Goal: Task Accomplishment & Management: Use online tool/utility

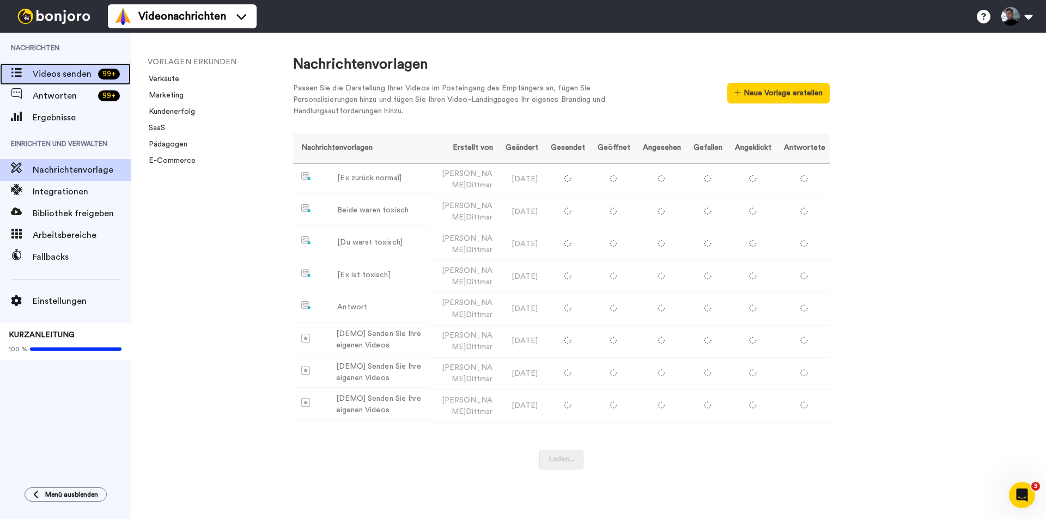
click at [59, 70] on font "Videos senden" at bounding box center [62, 74] width 59 height 9
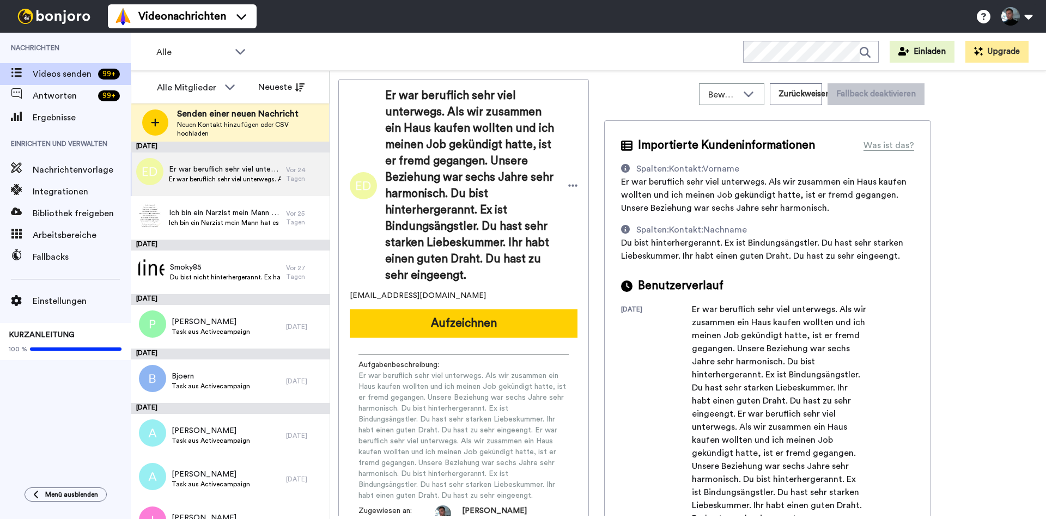
click at [153, 121] on icon at bounding box center [155, 123] width 9 height 10
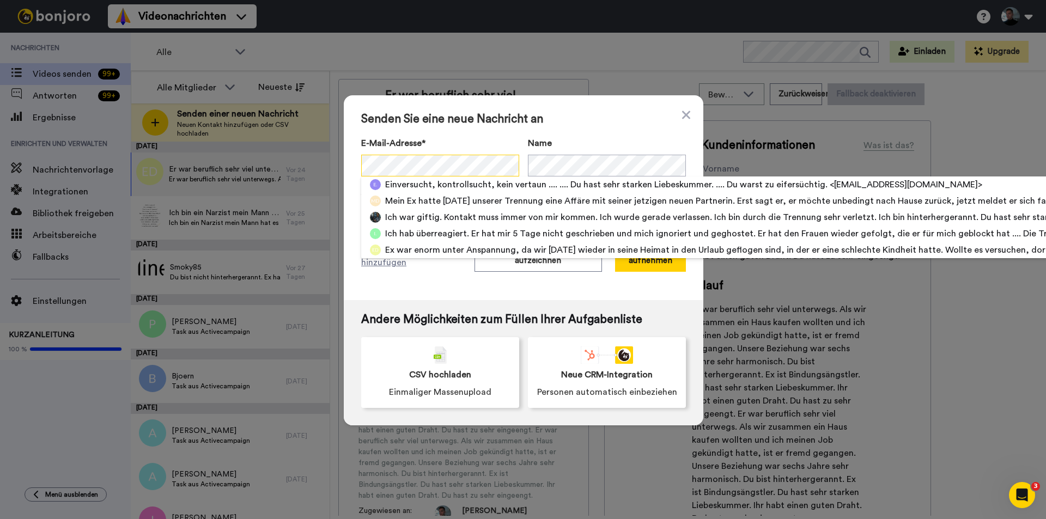
scroll to position [0, 465]
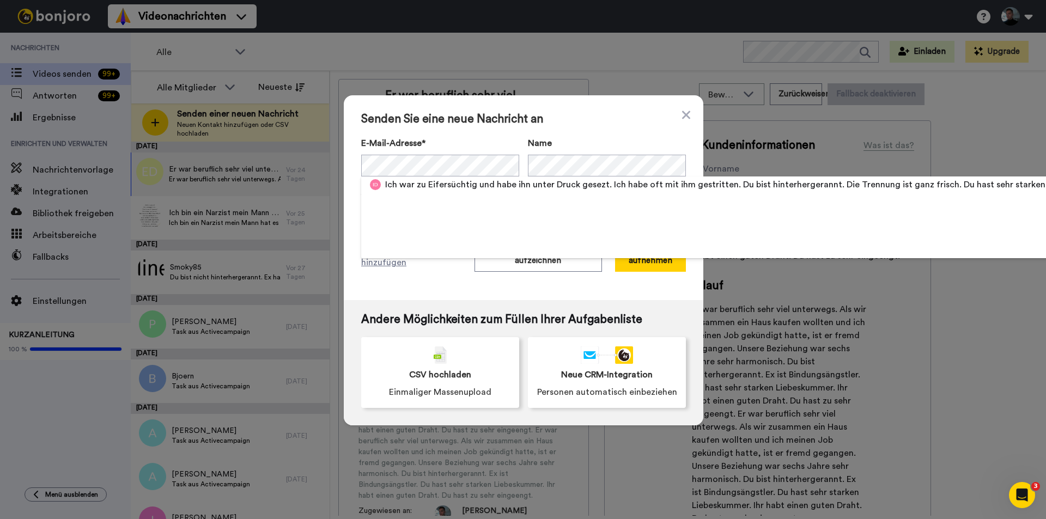
click at [577, 133] on div "Senden Sie eine neue Nachricht an E-Mail-Adresse* Ich war zu Eifersüchtig und h…" at bounding box center [523, 197] width 359 height 205
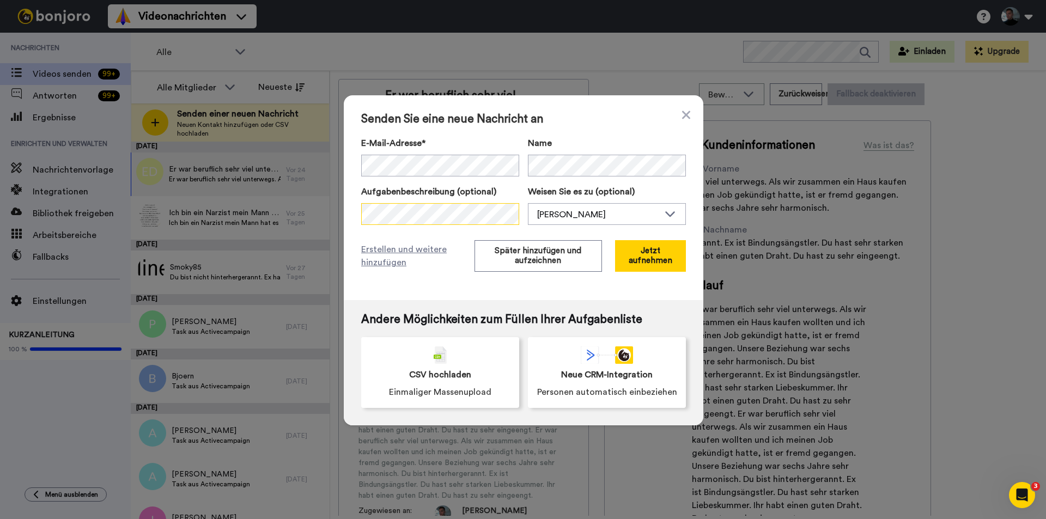
scroll to position [0, 0]
click at [614, 124] on span "Senden Sie eine neue Nachricht an" at bounding box center [523, 119] width 325 height 13
click at [527, 257] on font "Später hinzufügen und aufzeichnen" at bounding box center [538, 256] width 87 height 18
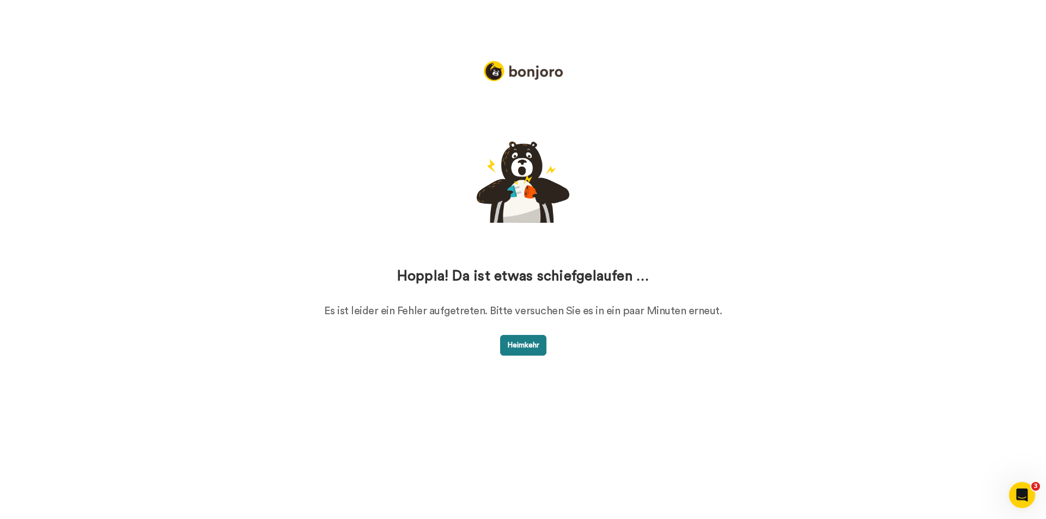
click at [517, 343] on font "Heimkehr" at bounding box center [523, 346] width 32 height 8
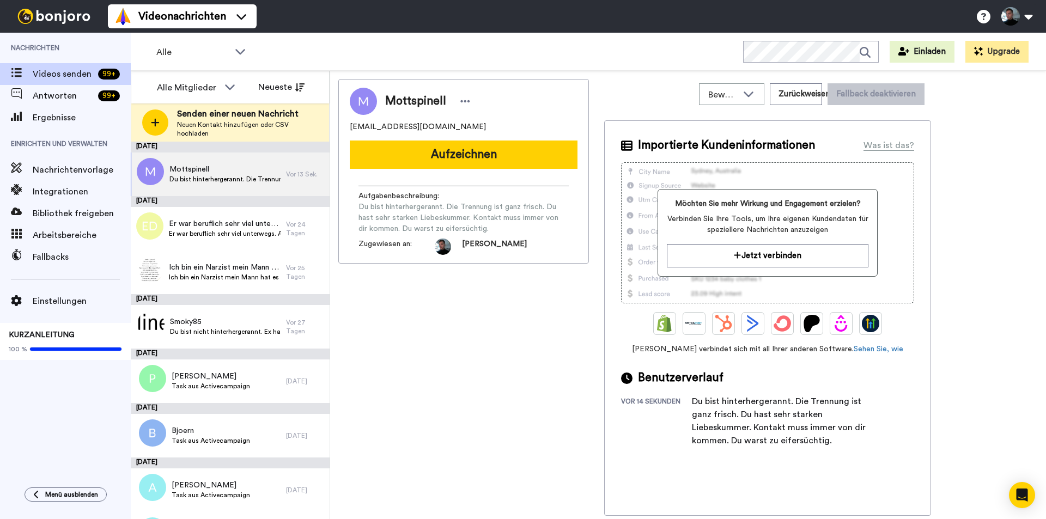
click at [157, 119] on icon at bounding box center [155, 123] width 9 height 10
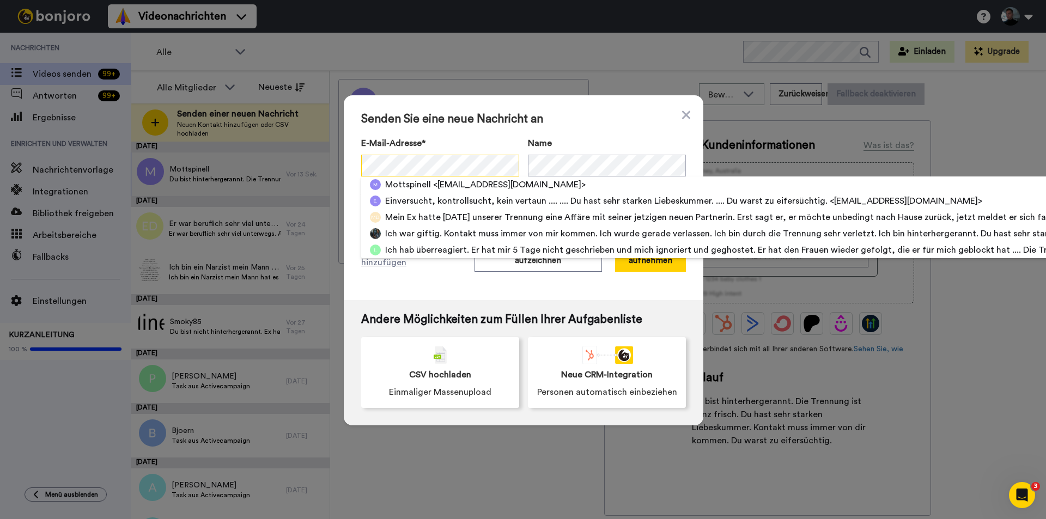
scroll to position [0, 375]
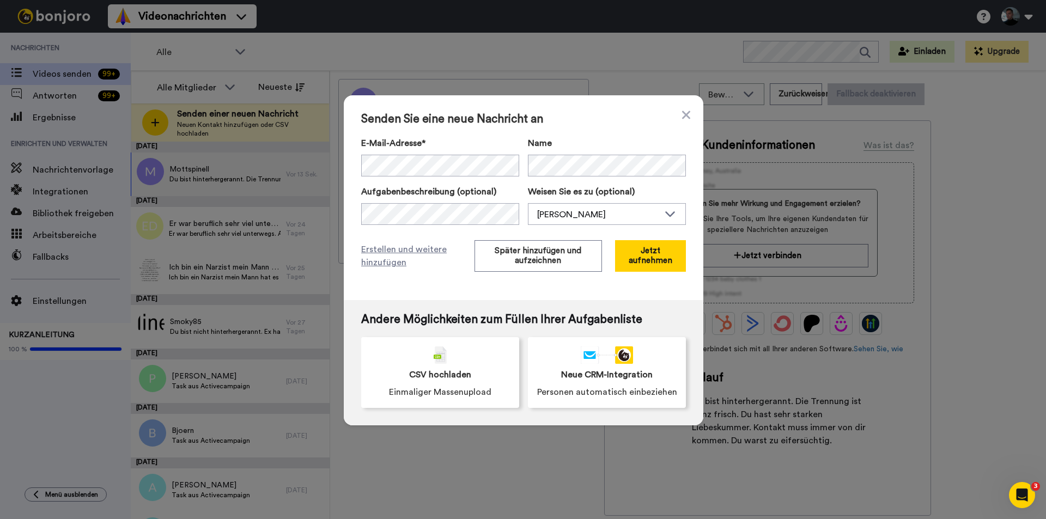
click at [571, 121] on span "Senden Sie eine neue Nachricht an" at bounding box center [523, 119] width 325 height 13
click at [515, 254] on font "Später hinzufügen und aufzeichnen" at bounding box center [538, 256] width 87 height 18
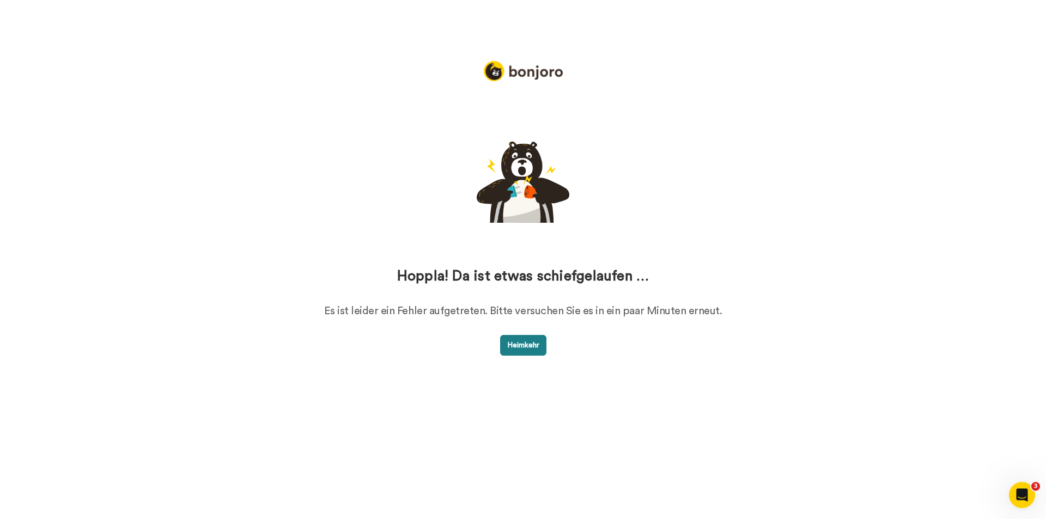
click at [515, 344] on font "Heimkehr" at bounding box center [523, 346] width 32 height 8
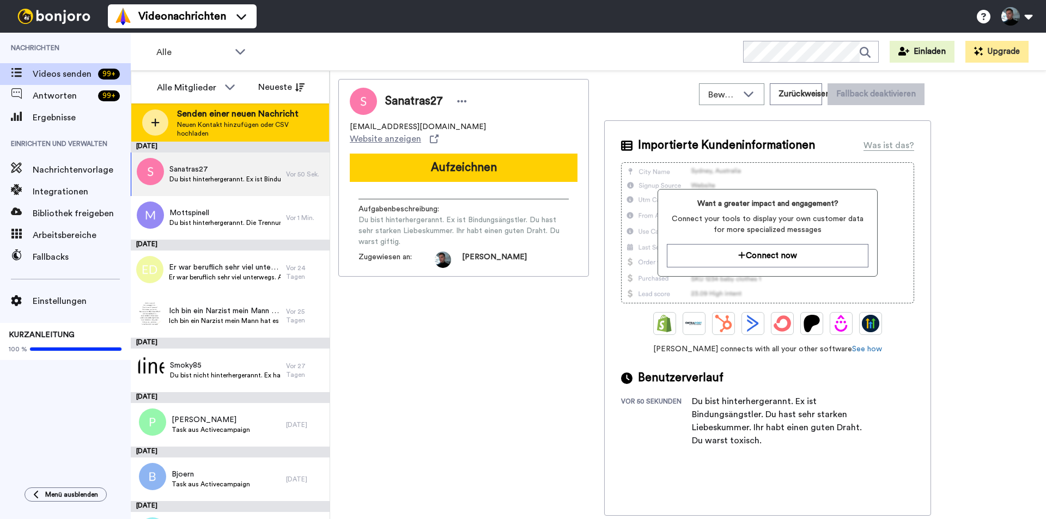
click at [157, 124] on icon at bounding box center [155, 123] width 9 height 10
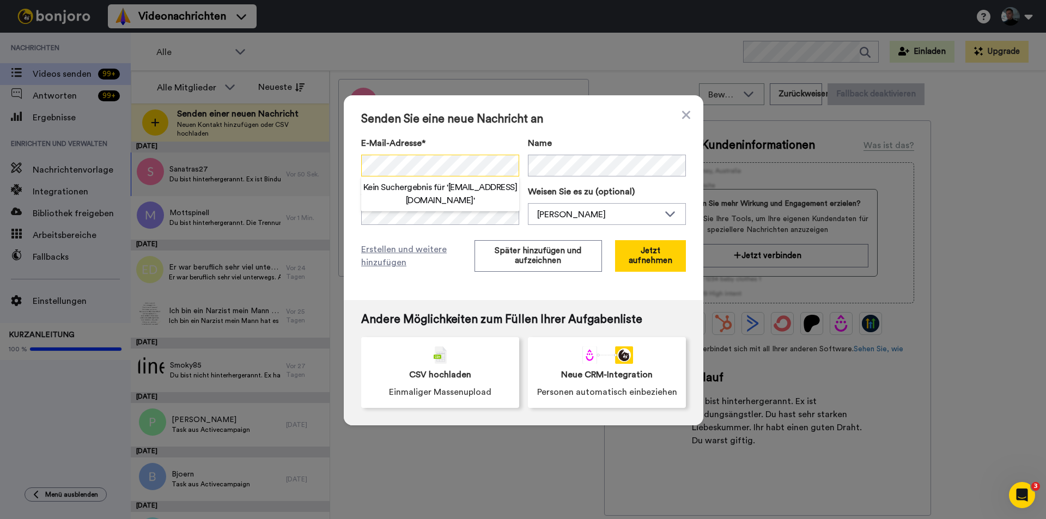
click at [352, 162] on div "Senden Sie eine neue Nachricht an E-Mail-Adresse* Kein Suchergebnis für ' janin…" at bounding box center [523, 197] width 359 height 205
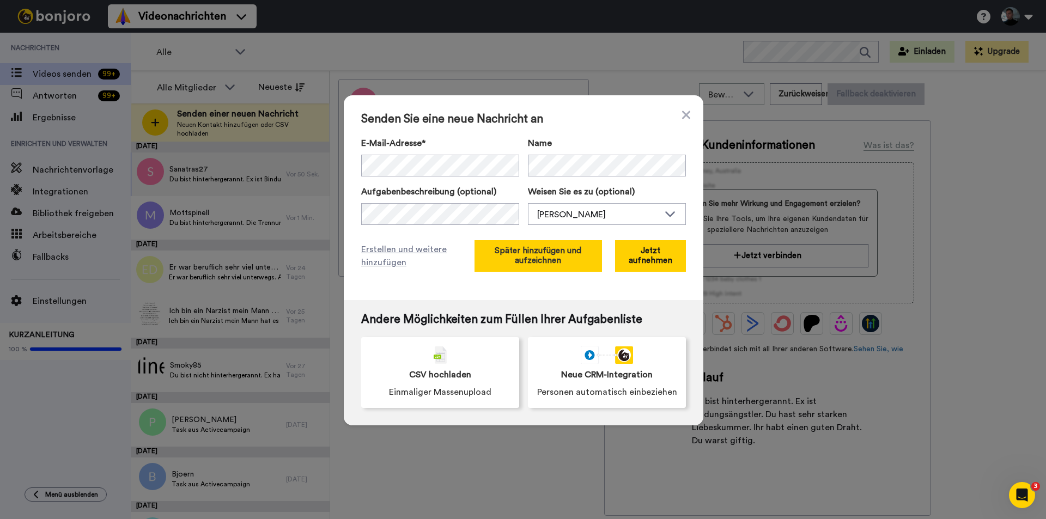
click at [526, 255] on button "Später hinzufügen und aufzeichnen" at bounding box center [537, 256] width 127 height 32
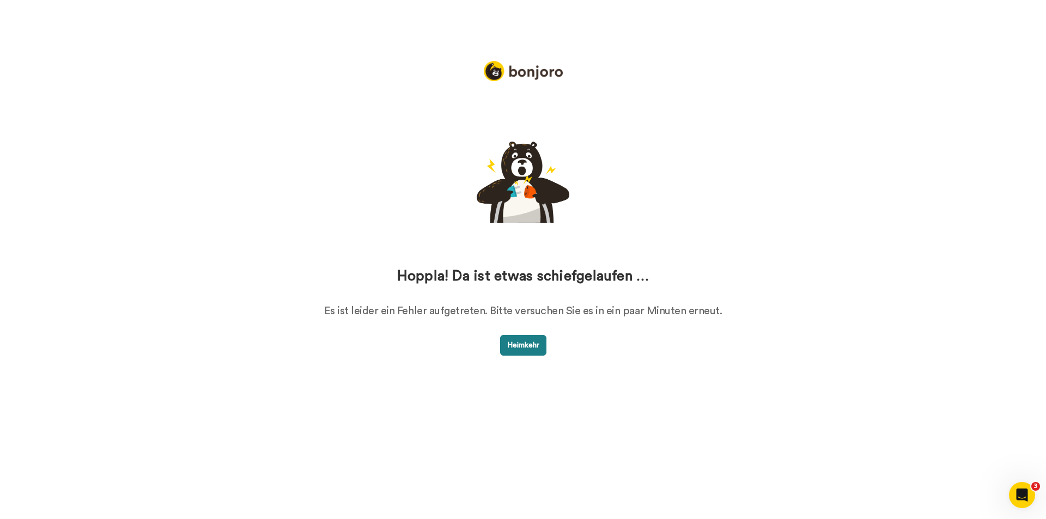
click at [526, 348] on font "Heimkehr" at bounding box center [523, 346] width 32 height 8
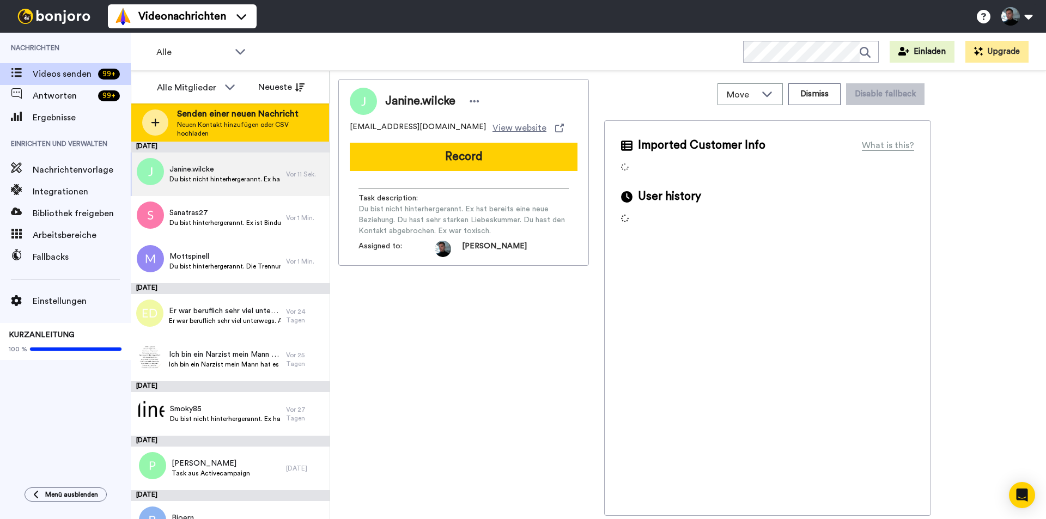
click at [154, 121] on icon at bounding box center [155, 123] width 9 height 10
